Goal: Task Accomplishment & Management: Manage account settings

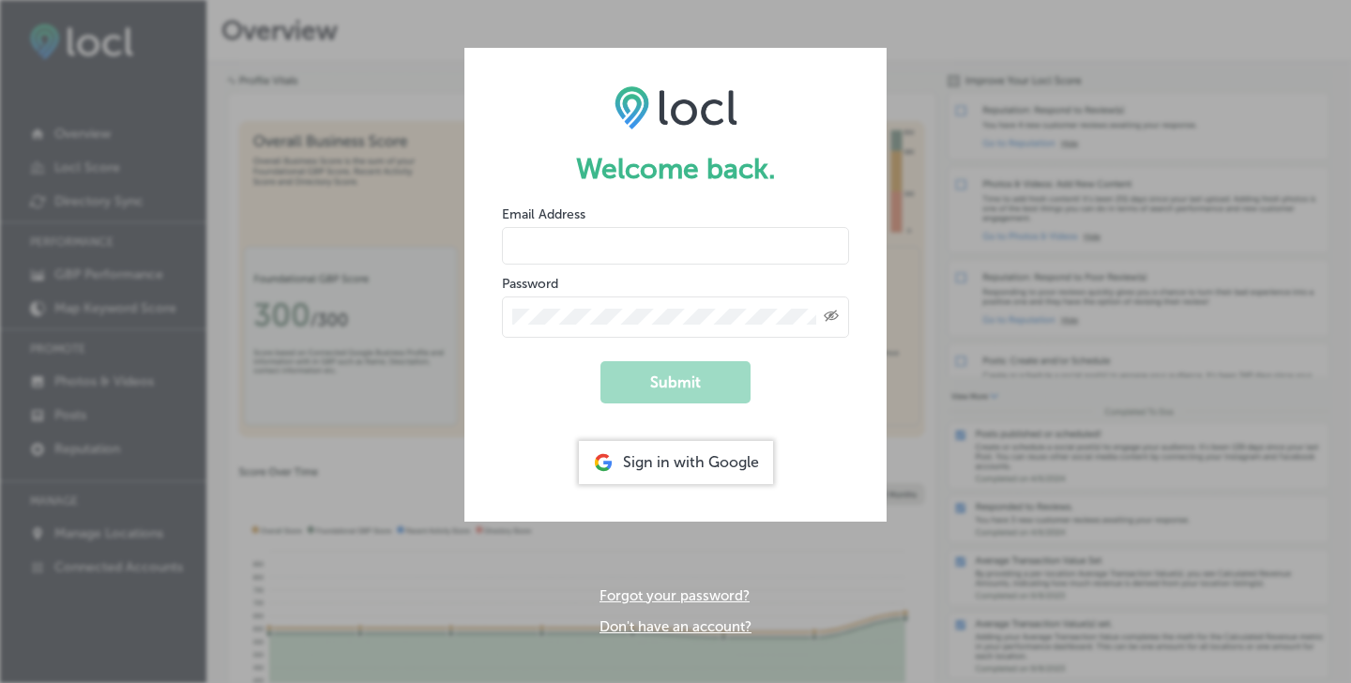
click at [781, 264] on form "Welcome back. Email Address Password Created with Sketch. Submit Sign in with G…" at bounding box center [675, 284] width 422 height 473
click at [773, 253] on input "email" at bounding box center [675, 246] width 347 height 38
type input "[EMAIL_ADDRESS][DOMAIN_NAME]"
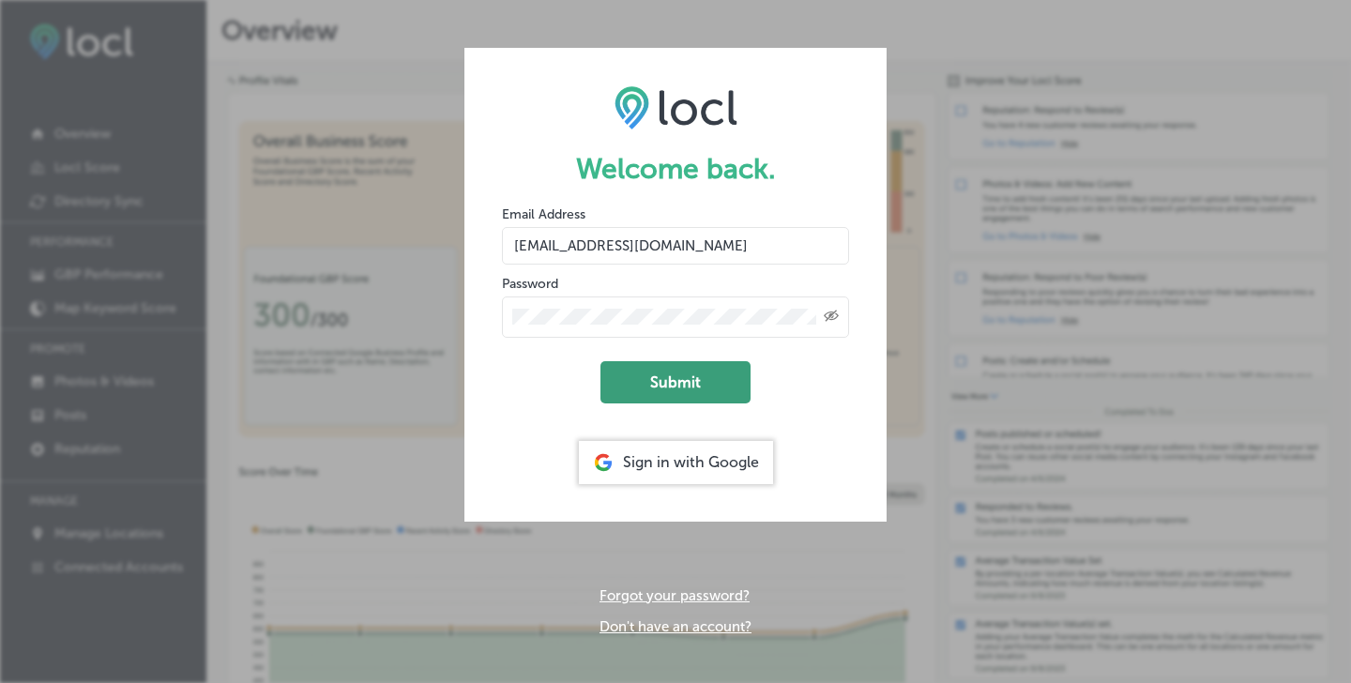
click at [710, 390] on button "Submit" at bounding box center [675, 382] width 150 height 42
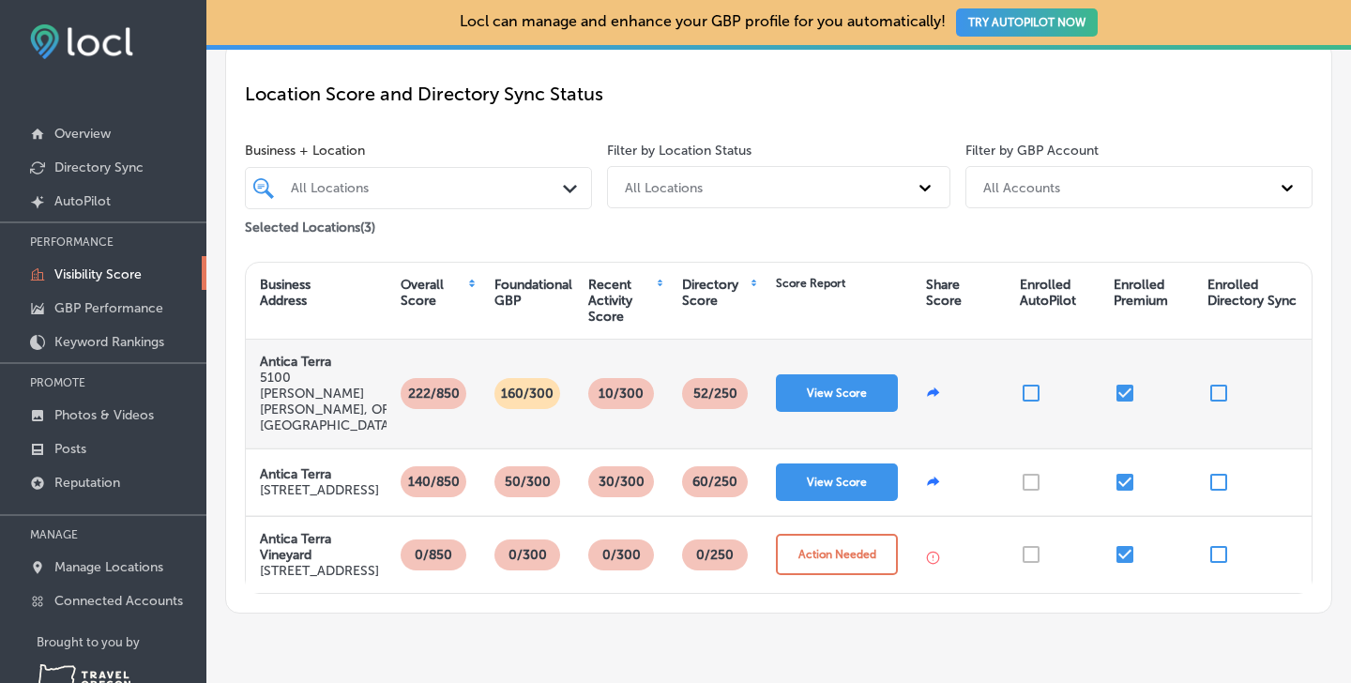
scroll to position [153, 0]
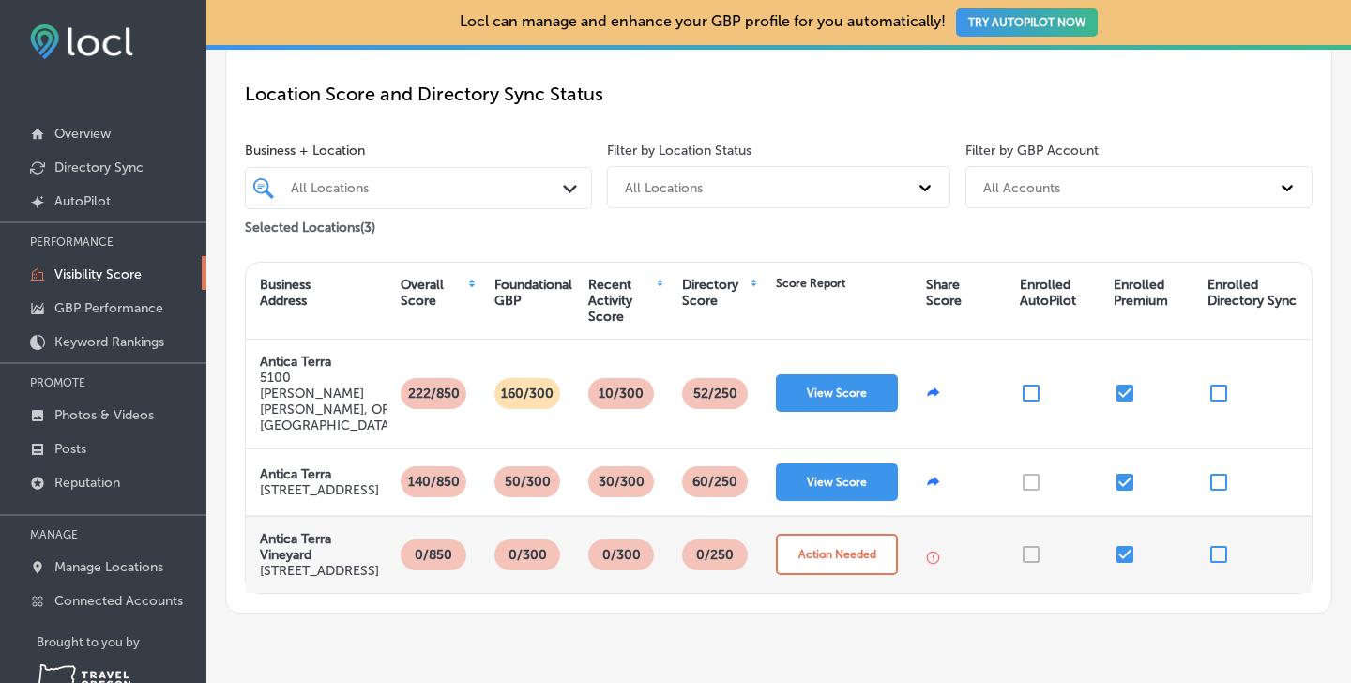
click at [1125, 550] on input "checkbox" at bounding box center [1124, 554] width 23 height 23
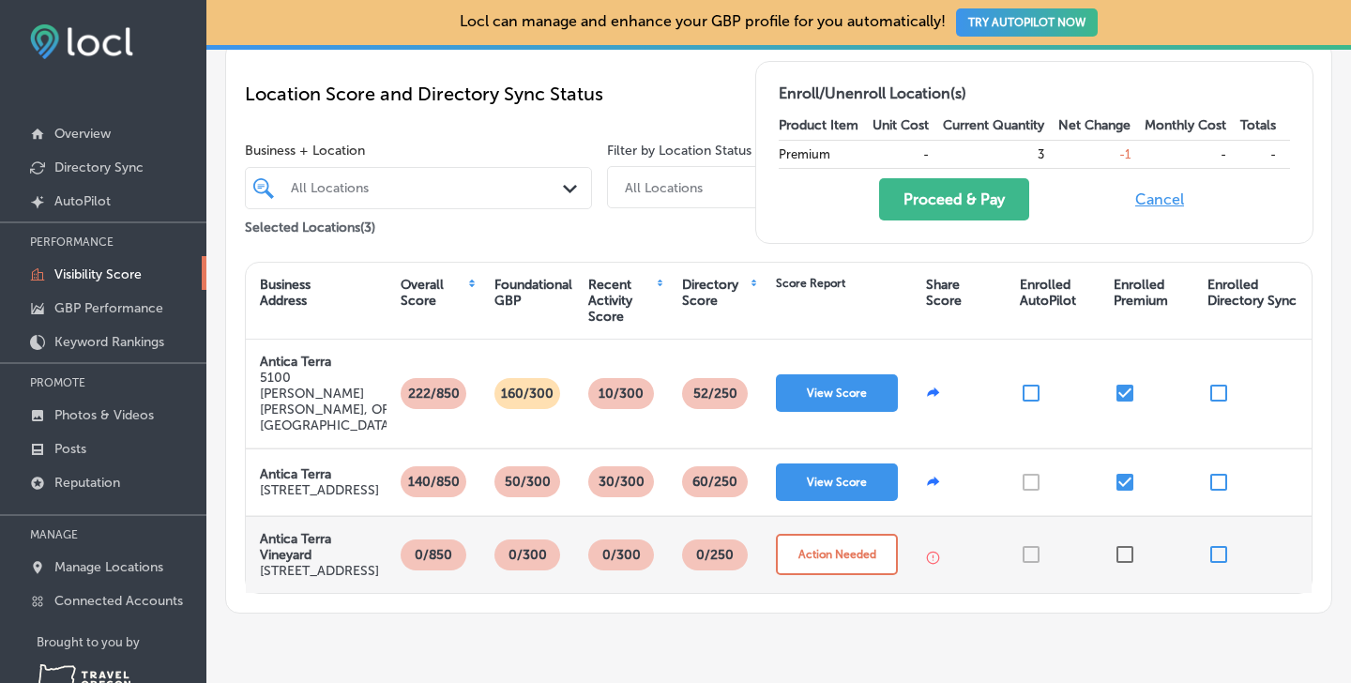
click at [1023, 674] on div "Locl can manage and enhance your GBP profile for you automatically! TRY AUTOPIL…" at bounding box center [778, 368] width 1144 height 736
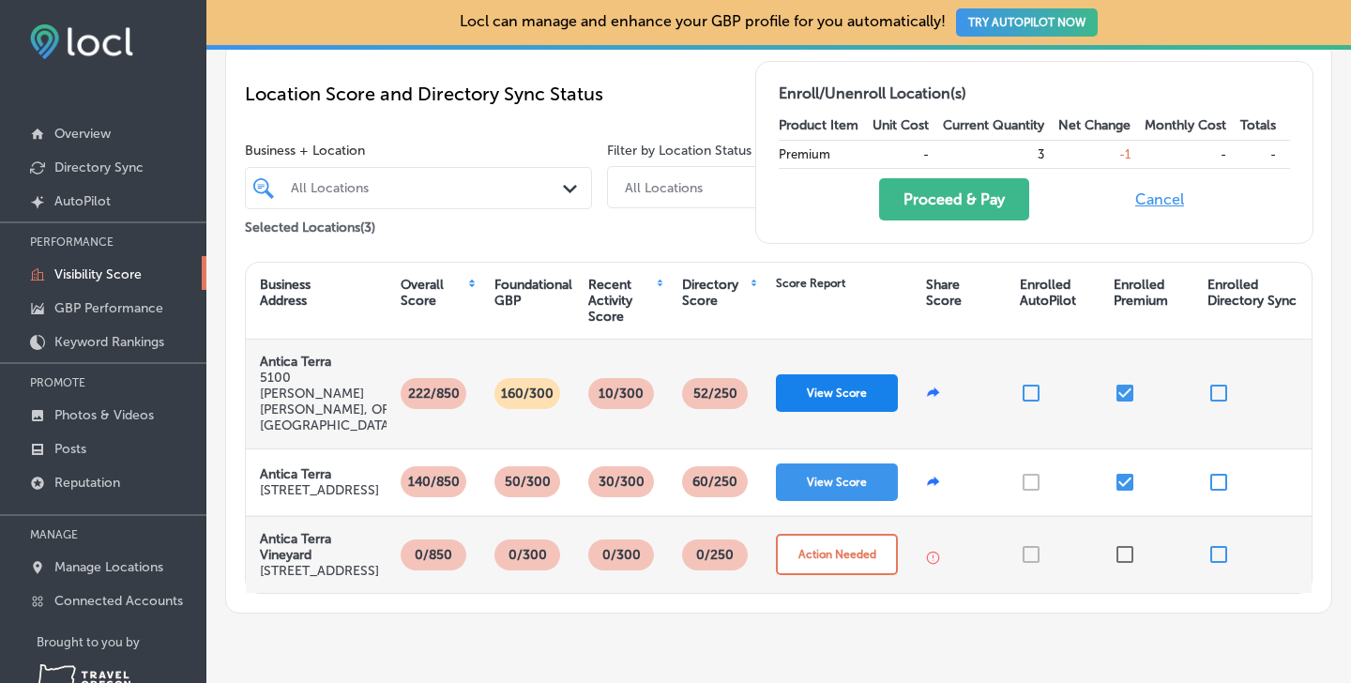
click at [856, 374] on button "View Score" at bounding box center [837, 393] width 122 height 38
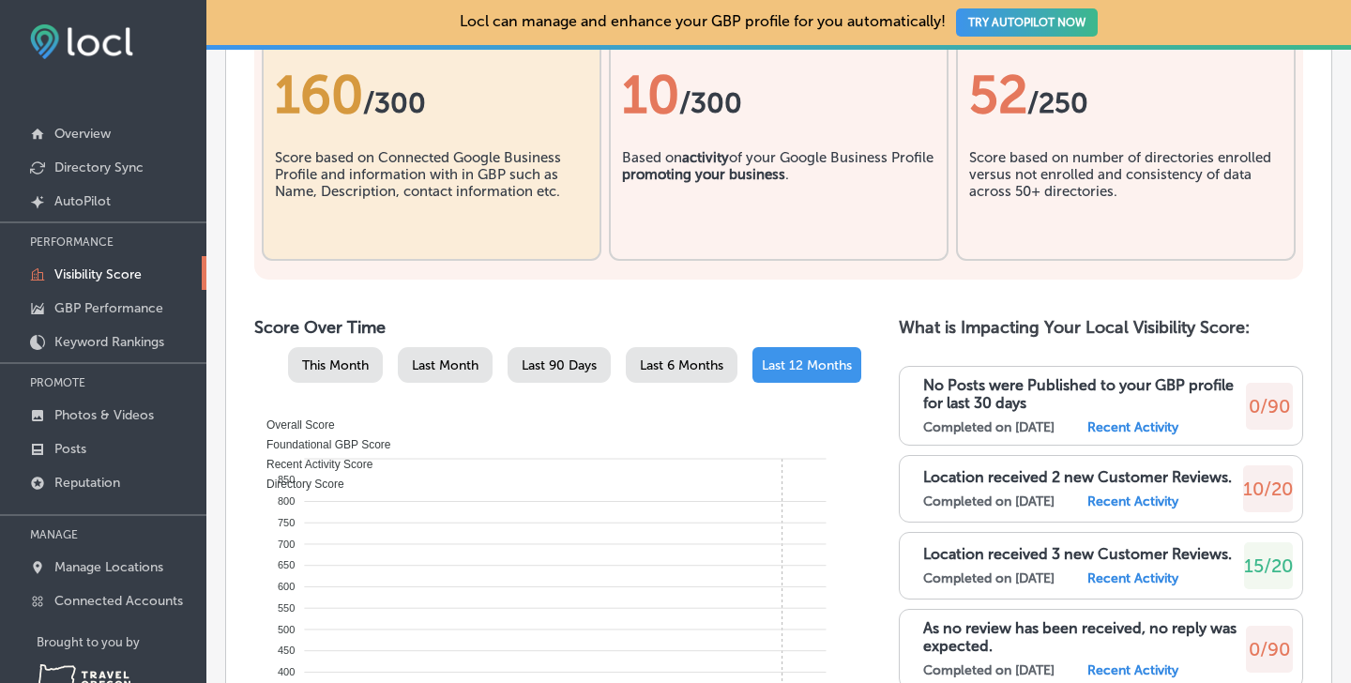
scroll to position [788, 0]
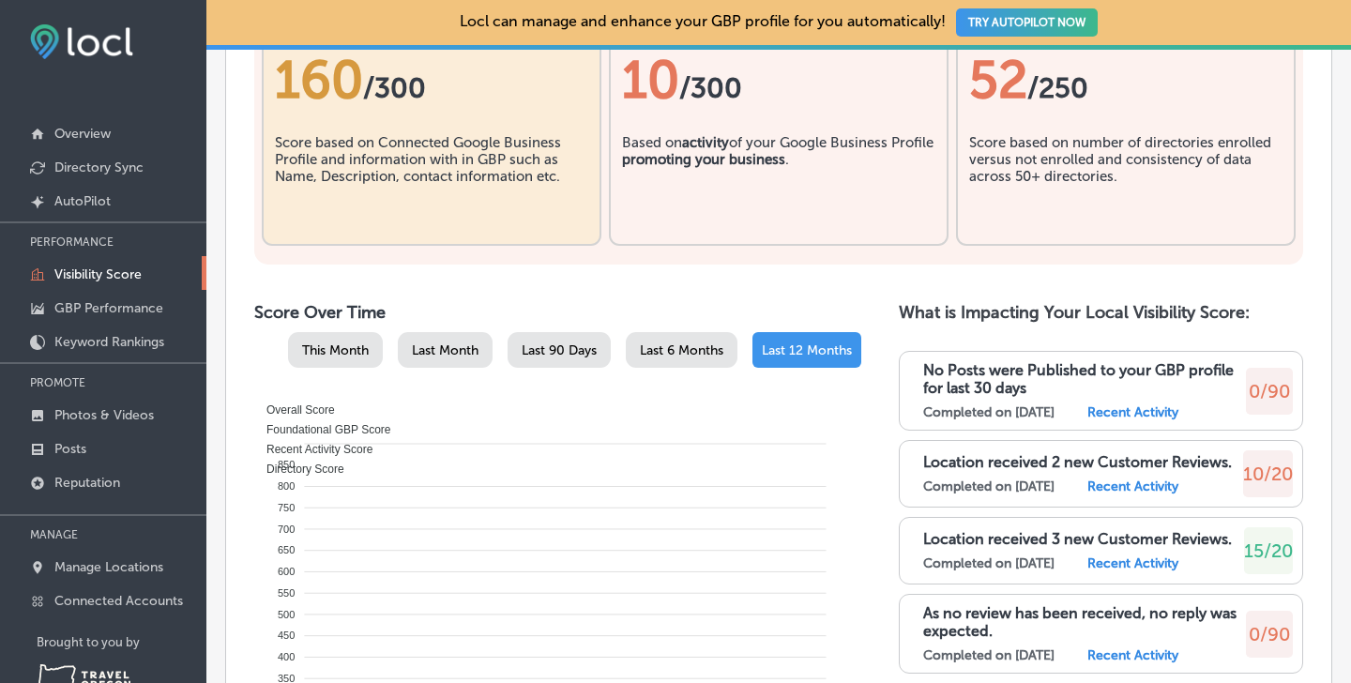
click at [1054, 478] on label "Completed on [DATE]" at bounding box center [988, 486] width 131 height 16
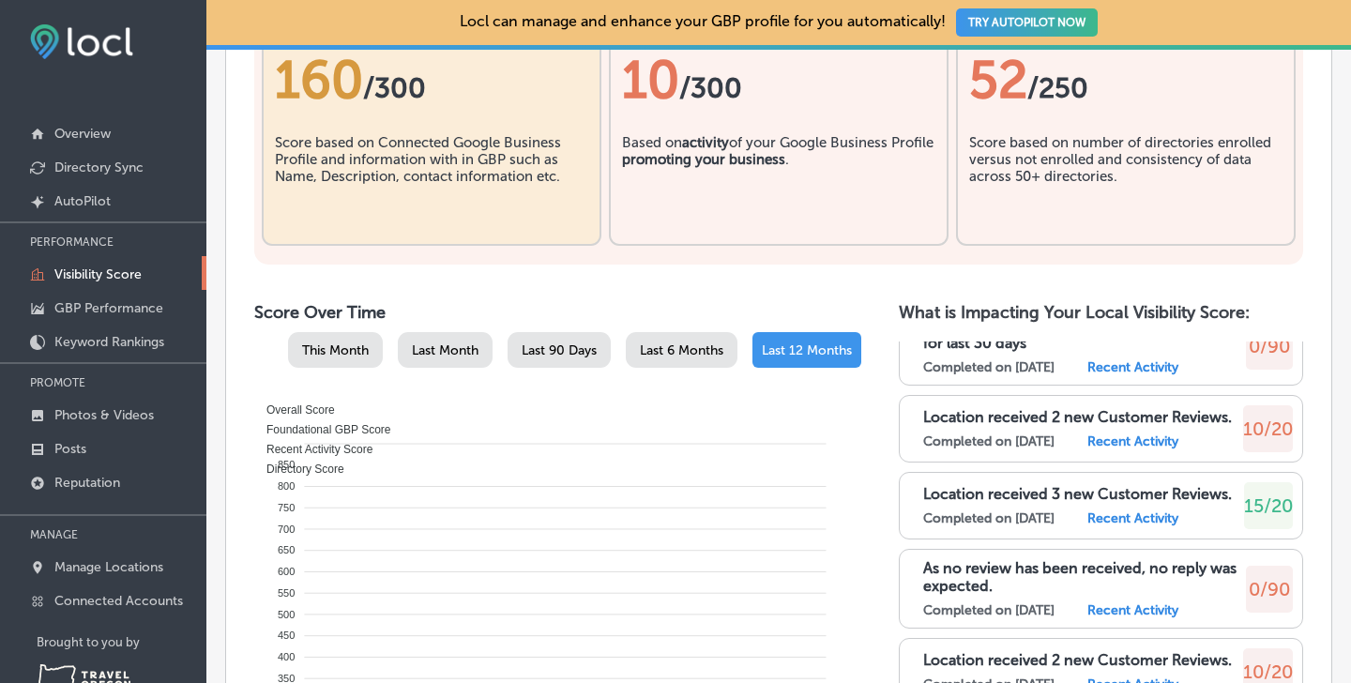
scroll to position [46, 0]
click at [1165, 432] on label "Recent Activity" at bounding box center [1132, 440] width 91 height 16
click at [1075, 407] on p "Location received 2 new Customer Reviews." at bounding box center [1077, 416] width 309 height 18
click at [1145, 432] on label "Recent Activity" at bounding box center [1132, 440] width 91 height 16
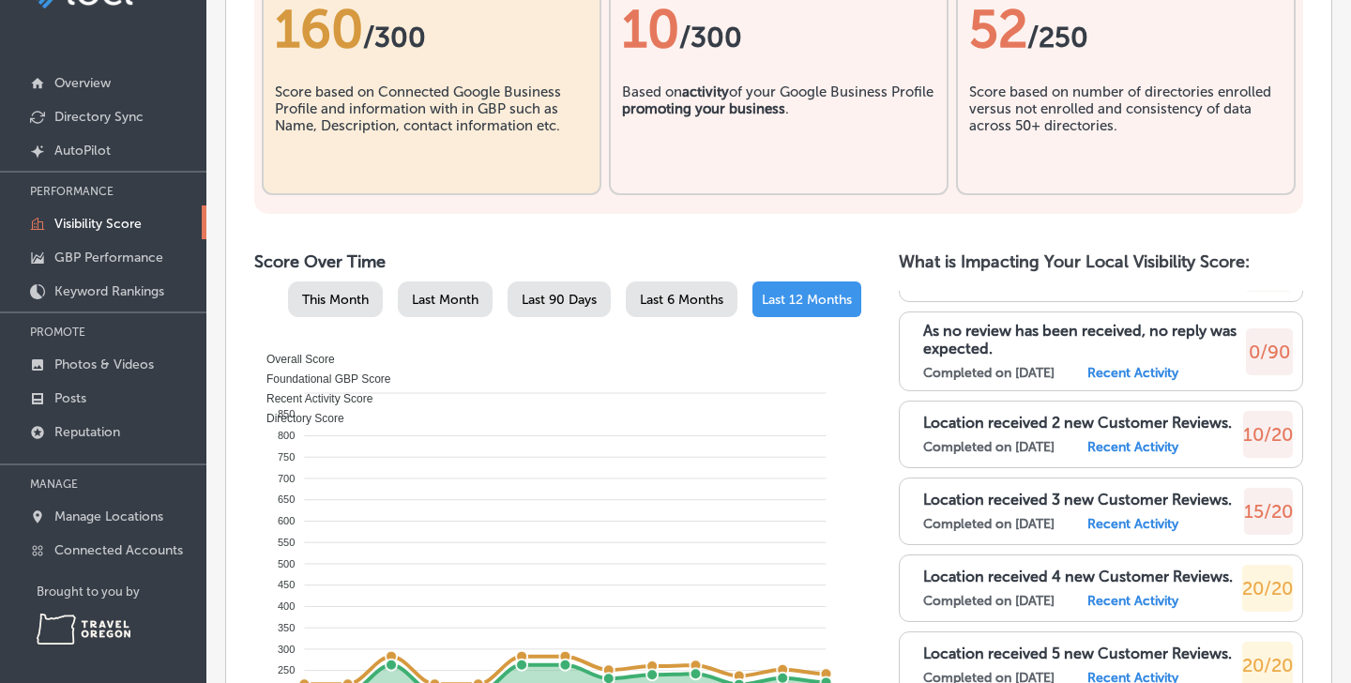
scroll to position [228, 0]
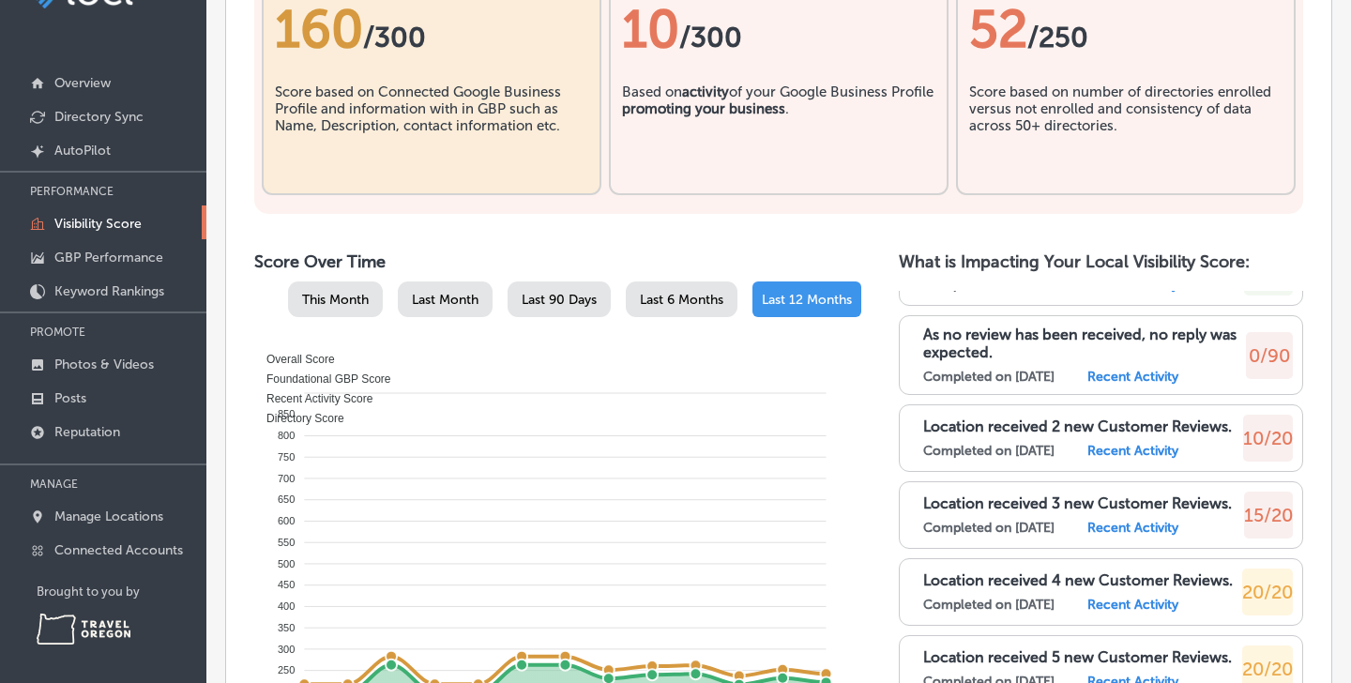
click at [1112, 520] on label "Recent Activity" at bounding box center [1132, 528] width 91 height 16
click at [1142, 520] on label "Recent Activity" at bounding box center [1132, 528] width 91 height 16
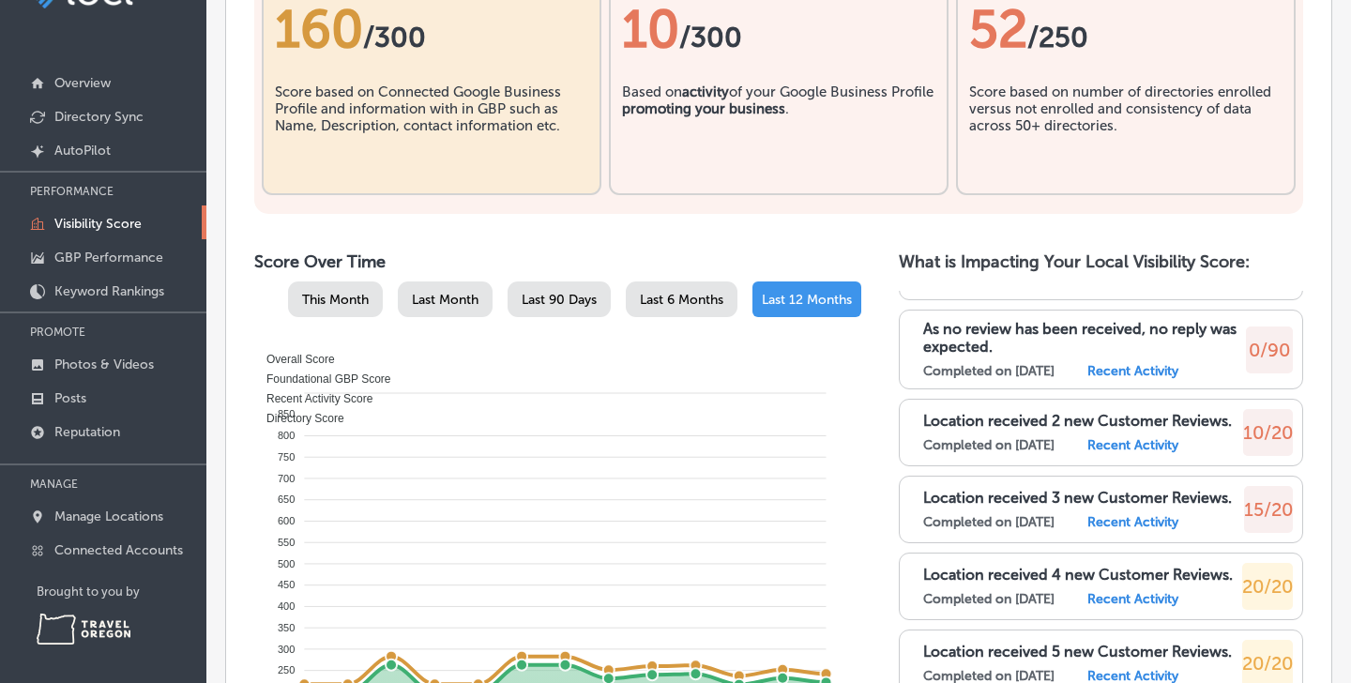
click at [1131, 477] on div "No Posts were Published to your GBP profile for last 30 days Completed on [DATE…" at bounding box center [1101, 549] width 404 height 516
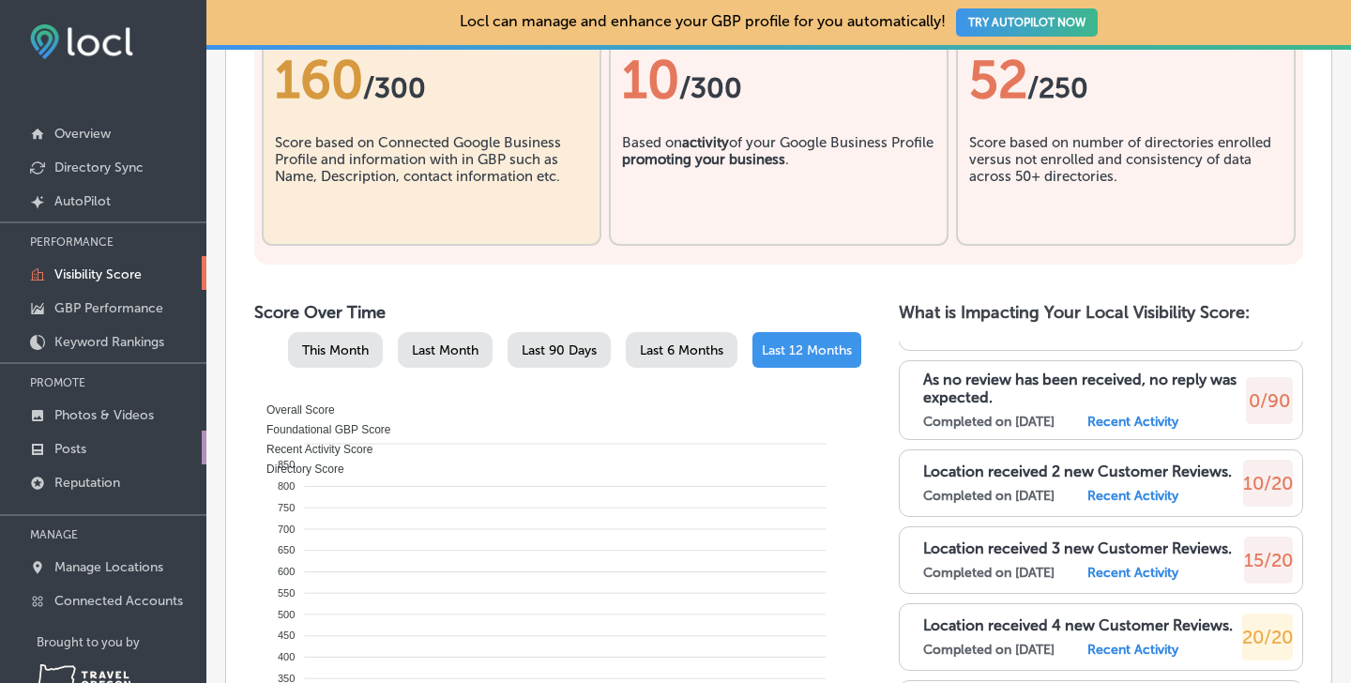
scroll to position [51, 0]
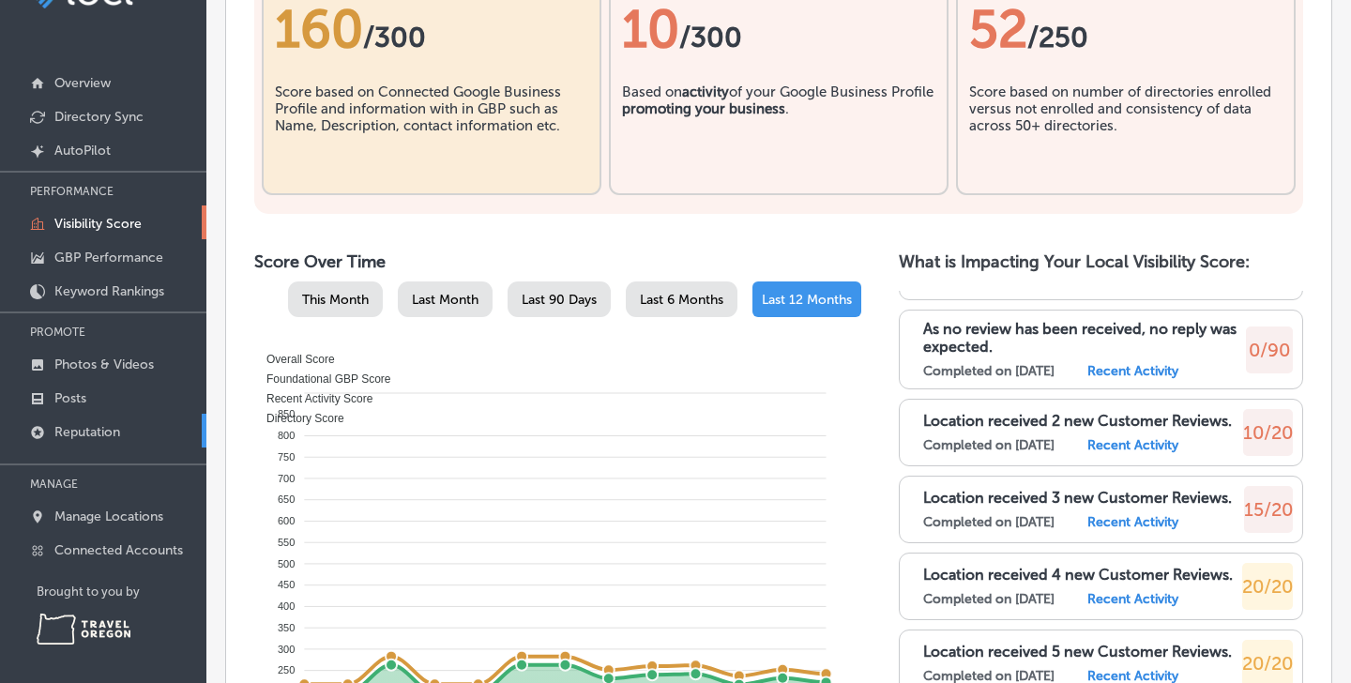
click at [97, 428] on p "Reputation" at bounding box center [87, 432] width 66 height 16
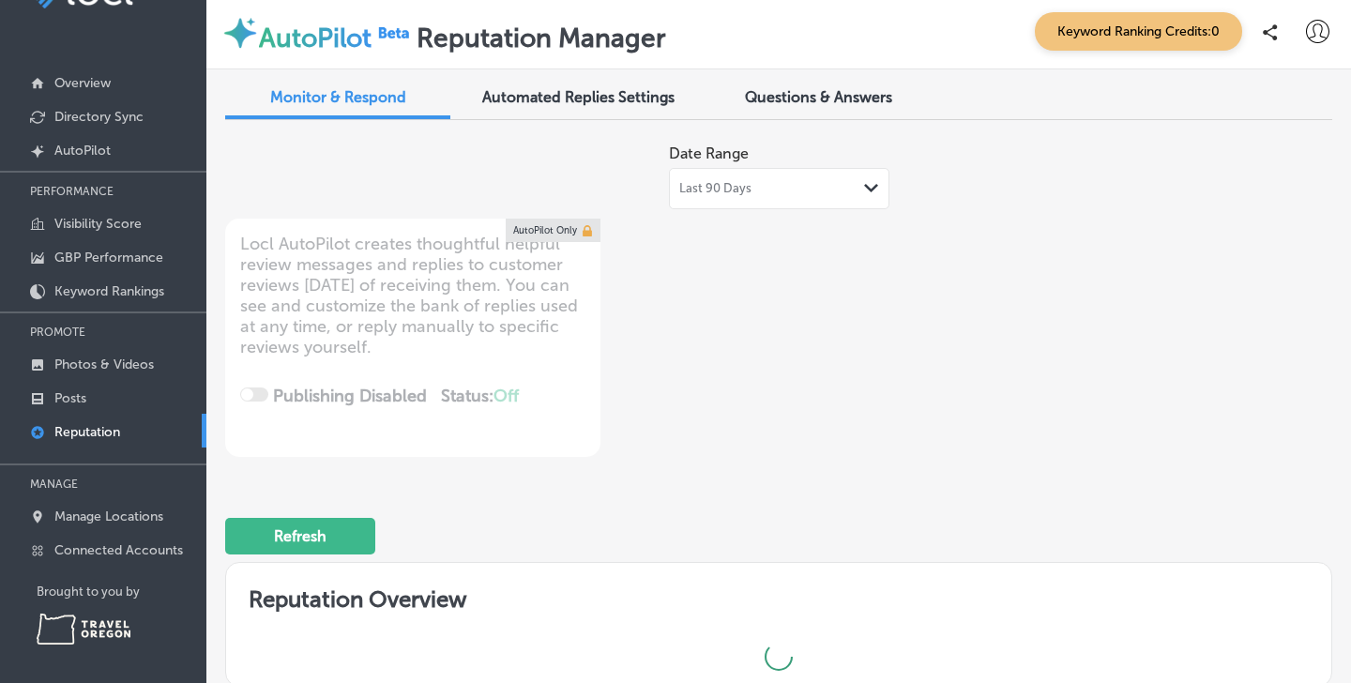
type textarea "x"
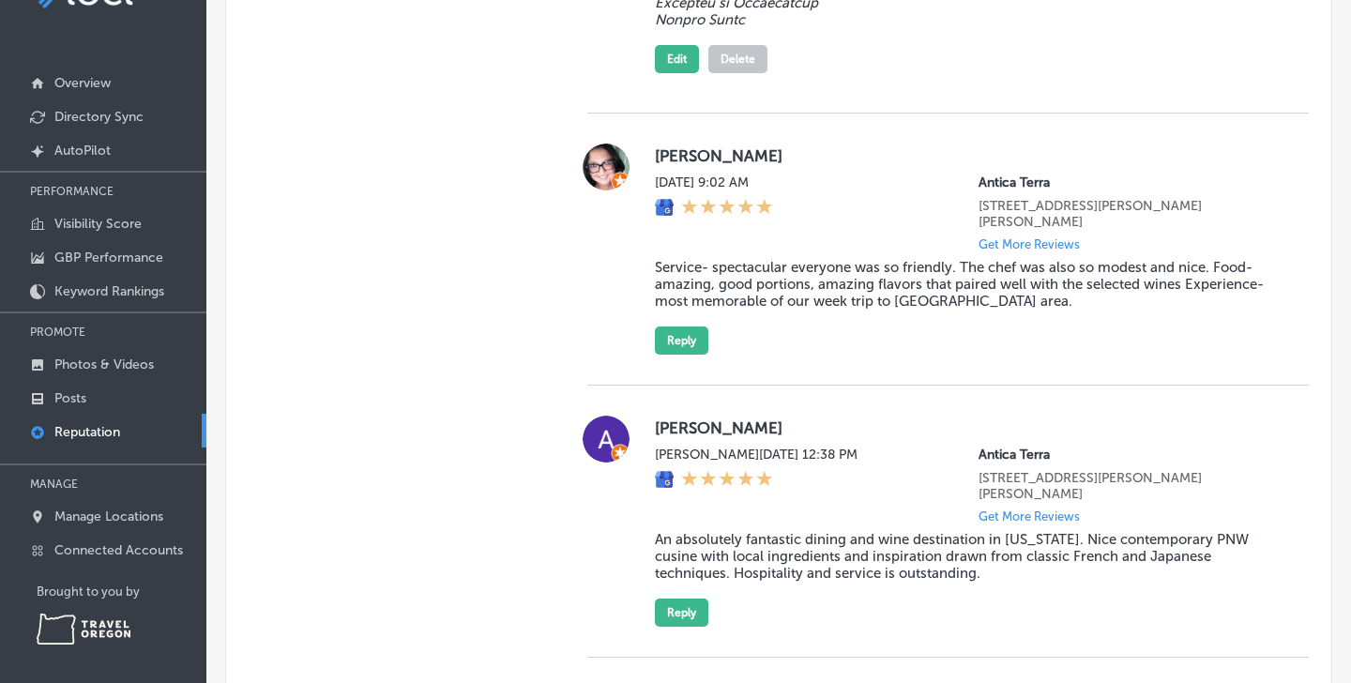
scroll to position [3254, 0]
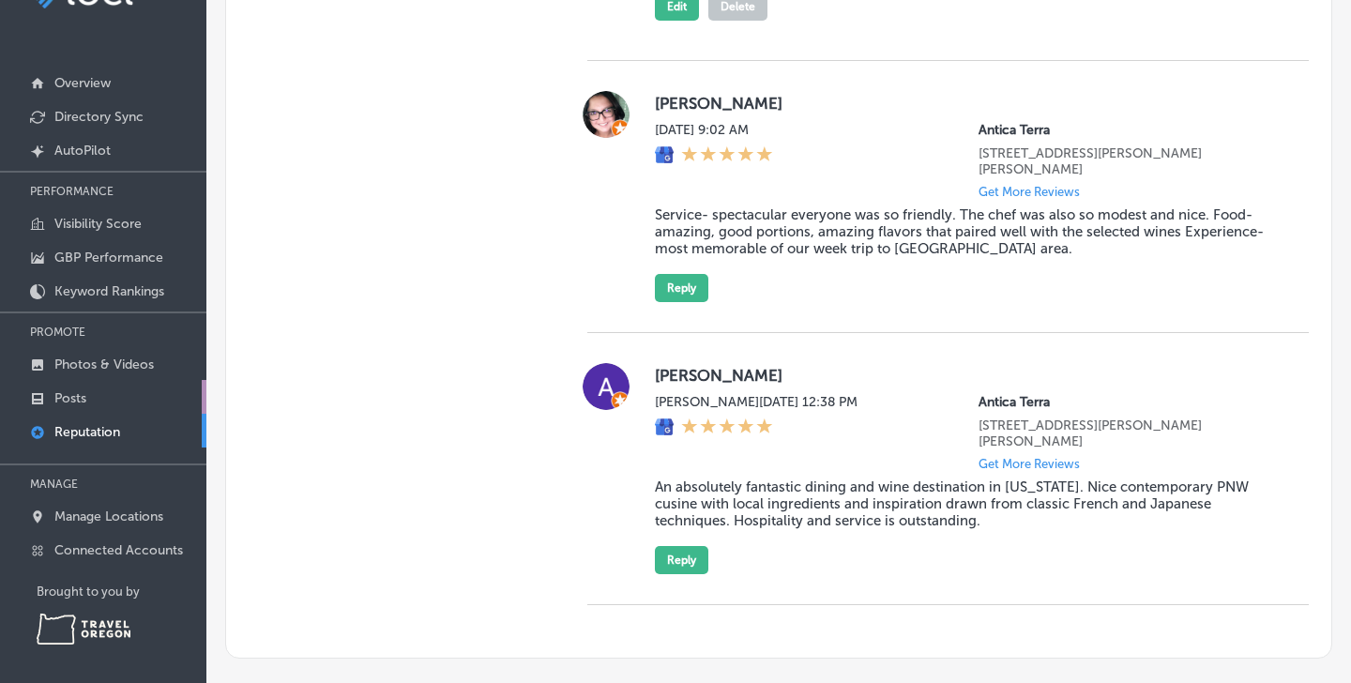
click at [74, 401] on p "Posts" at bounding box center [70, 398] width 32 height 16
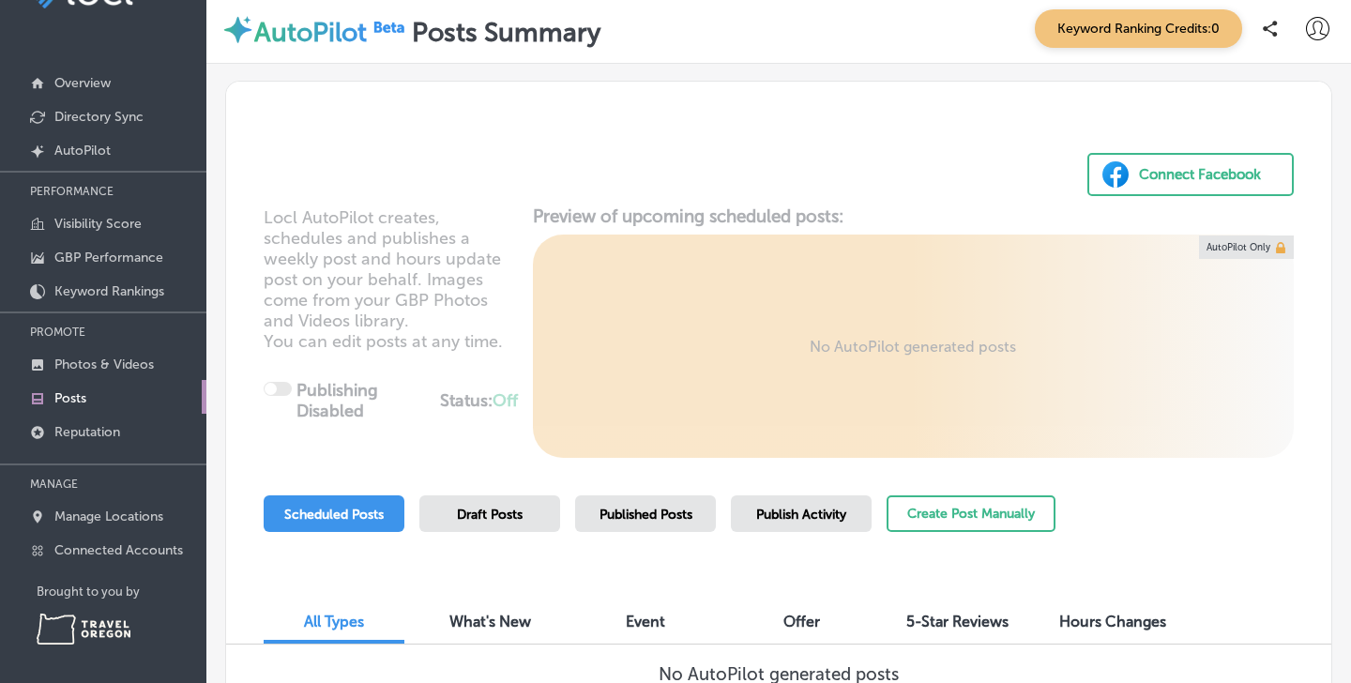
scroll to position [145, 0]
